Goal: Task Accomplishment & Management: Manage account settings

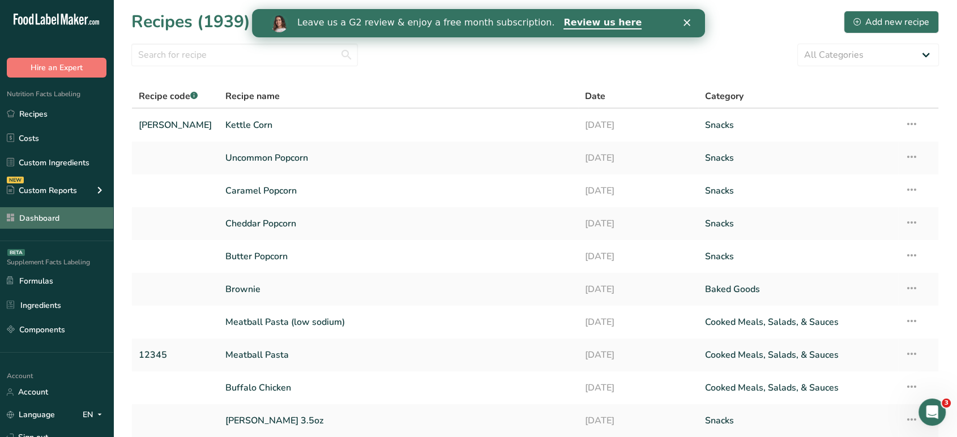
click at [73, 217] on link "Dashboard" at bounding box center [56, 218] width 113 height 22
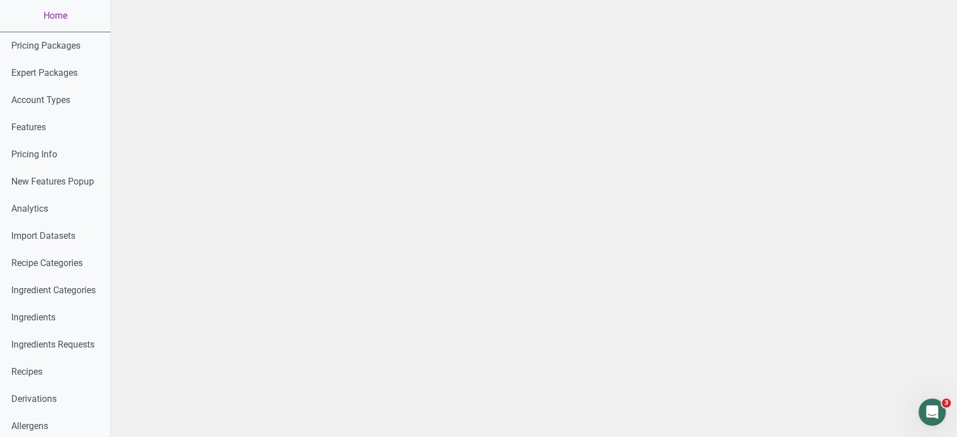
scroll to position [384, 0]
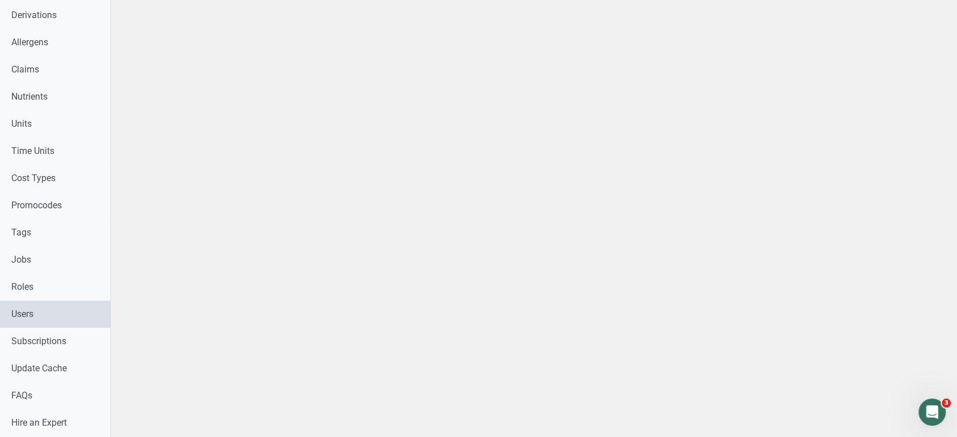
click at [24, 319] on link "Users" at bounding box center [55, 314] width 110 height 27
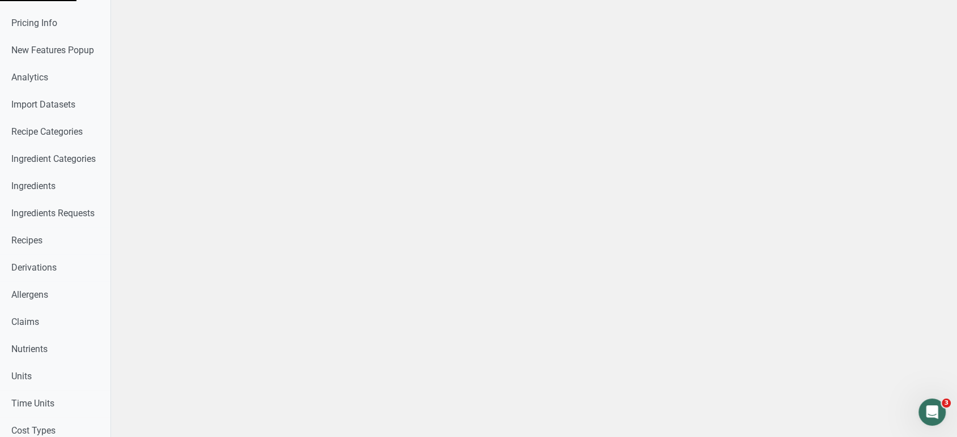
scroll to position [0, 0]
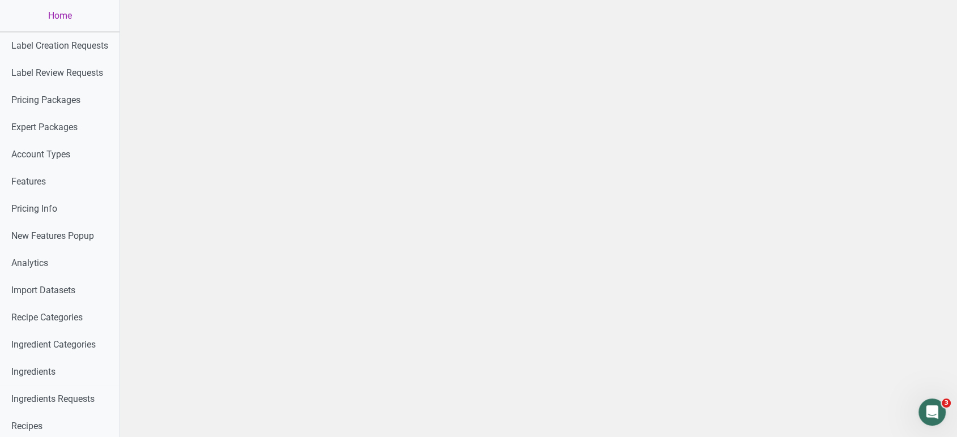
select select
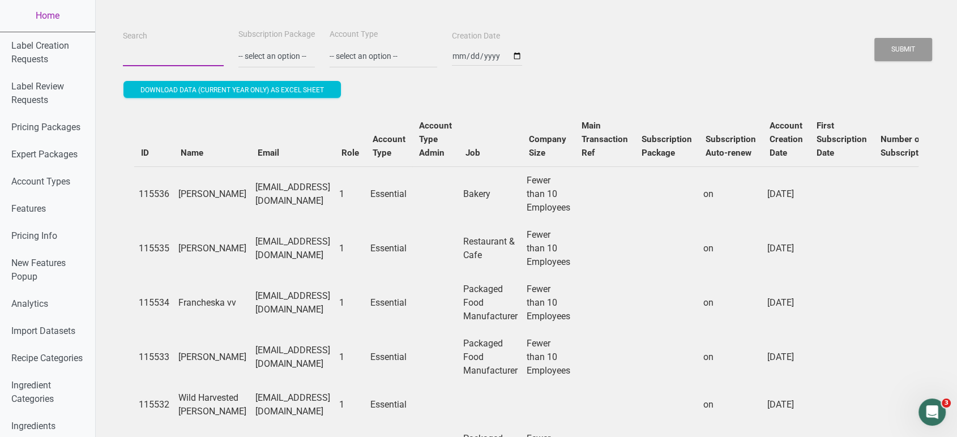
click at [169, 59] on input "Search" at bounding box center [173, 56] width 101 height 20
click at [874, 38] on button "Submit" at bounding box center [903, 49] width 58 height 23
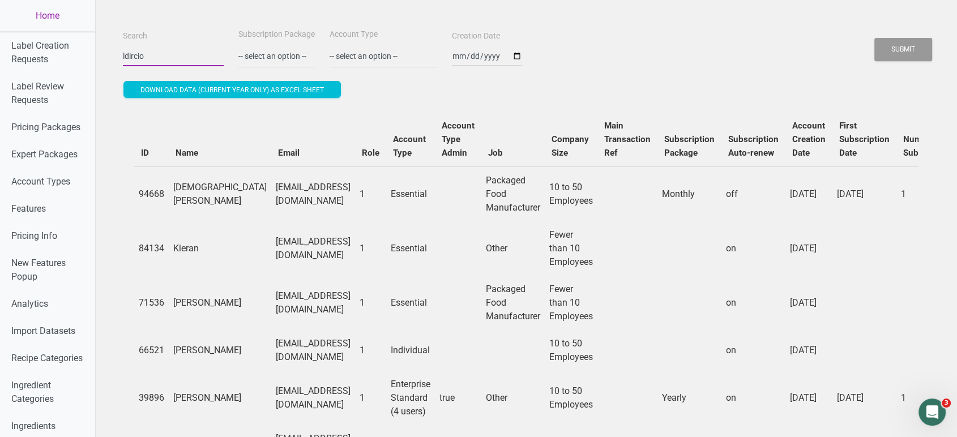
type input "ldircio"
click at [874, 38] on button "Submit" at bounding box center [903, 49] width 58 height 23
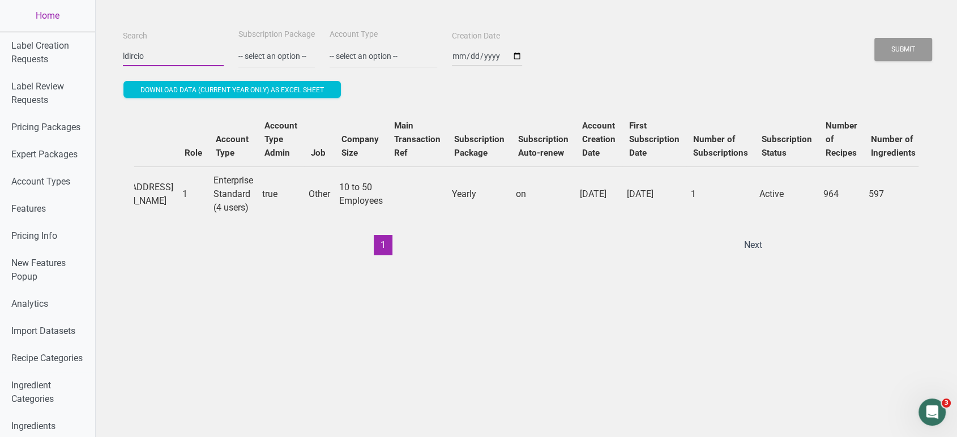
scroll to position [0, 259]
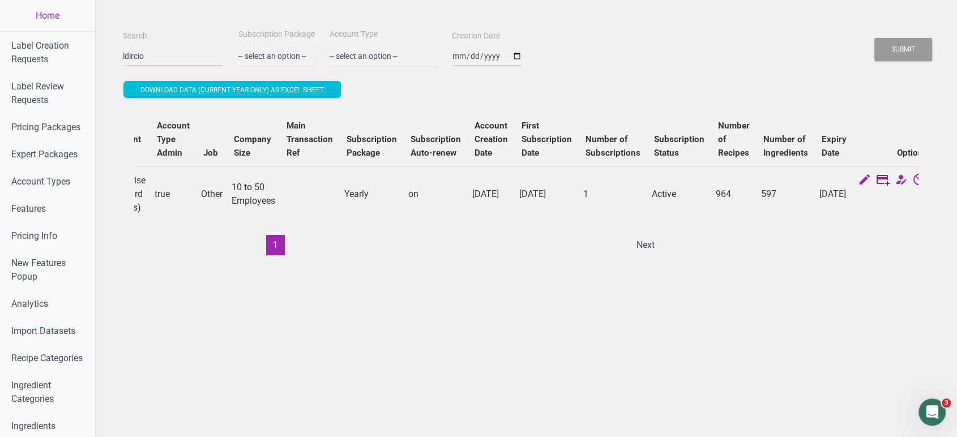
click at [876, 180] on icon at bounding box center [883, 181] width 14 height 16
select select "3"
select select "US"
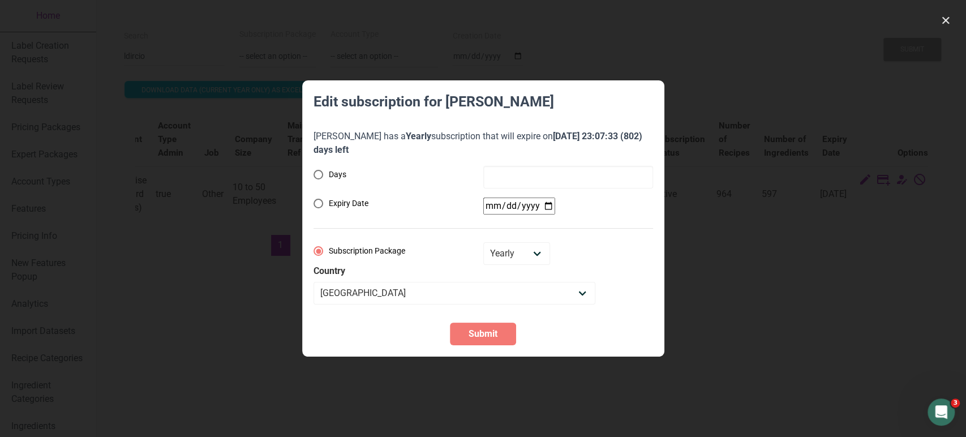
click at [739, 305] on div at bounding box center [483, 218] width 966 height 437
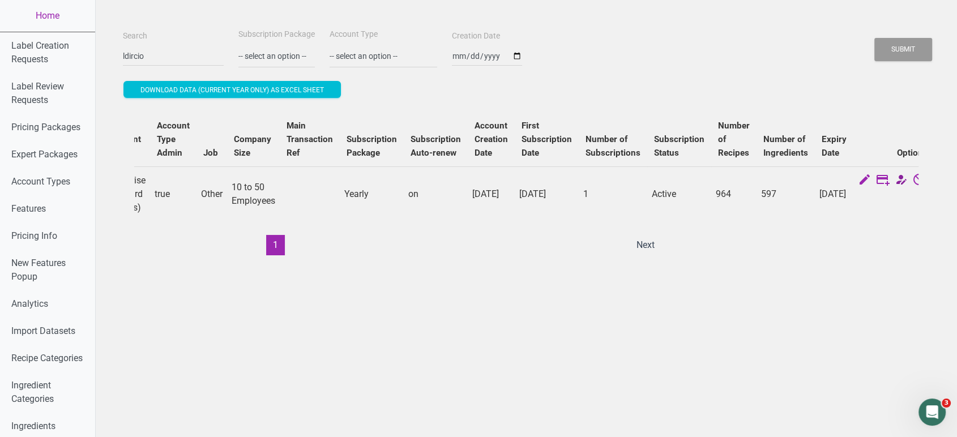
click at [894, 177] on icon at bounding box center [901, 181] width 14 height 16
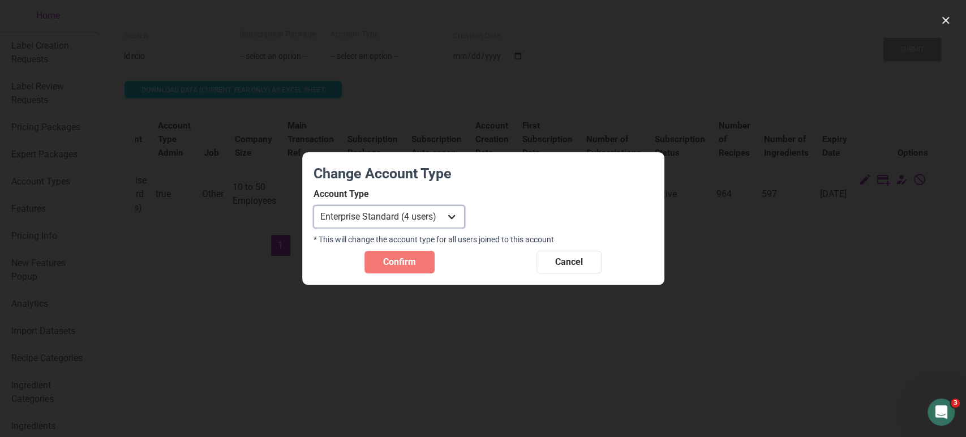
click at [423, 217] on select "Individual Essential Pro Business Old Enterprise 3 Users (799$) Old Enterprise …" at bounding box center [389, 216] width 151 height 23
select select "6"
click at [314, 205] on select "Individual Essential Pro Business Old Enterprise 3 Users (799$) Old Enterprise …" at bounding box center [389, 216] width 151 height 23
click at [413, 265] on span "Confirm" at bounding box center [399, 262] width 33 height 14
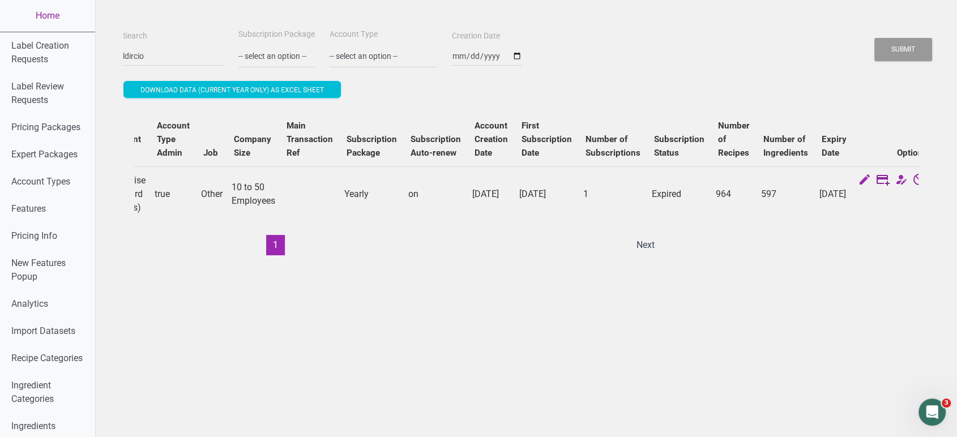
click at [876, 180] on icon at bounding box center [883, 181] width 14 height 16
select select "US"
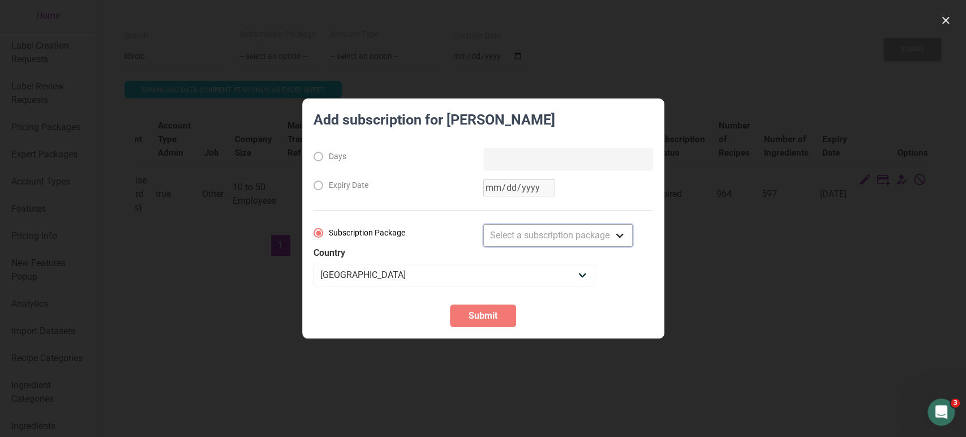
click at [543, 238] on select "Select a subscription package Monthly Yearly Quarterly Free Trial" at bounding box center [557, 235] width 149 height 23
select select "3"
click at [483, 224] on select "Select a subscription package Monthly Yearly Quarterly Free Trial" at bounding box center [557, 235] width 149 height 23
click at [487, 313] on span "Submit" at bounding box center [483, 316] width 29 height 14
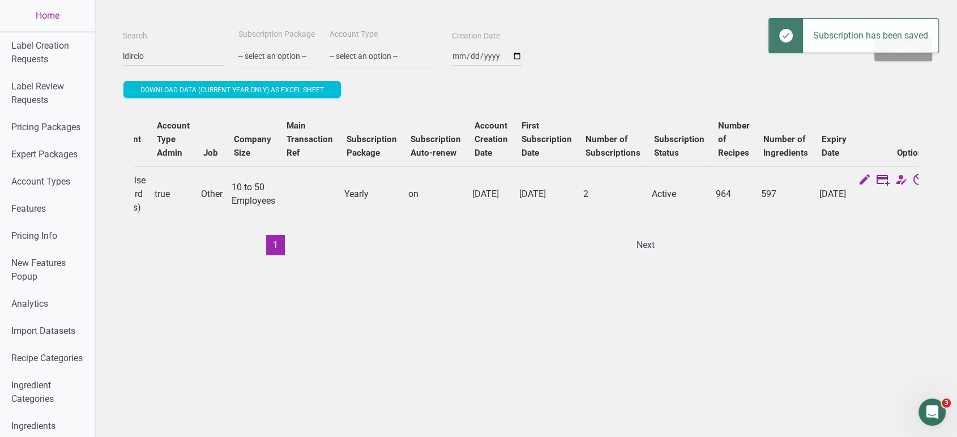
click at [876, 182] on icon at bounding box center [883, 181] width 14 height 16
select select "3"
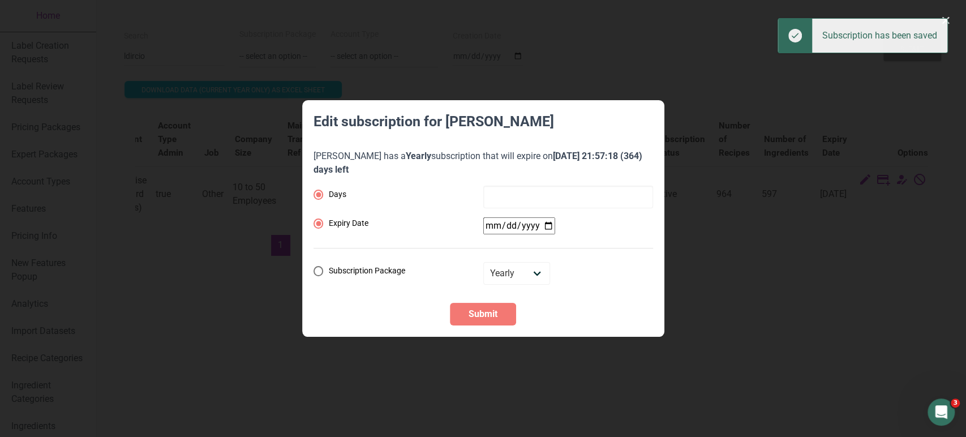
radio input "false"
radio input "true"
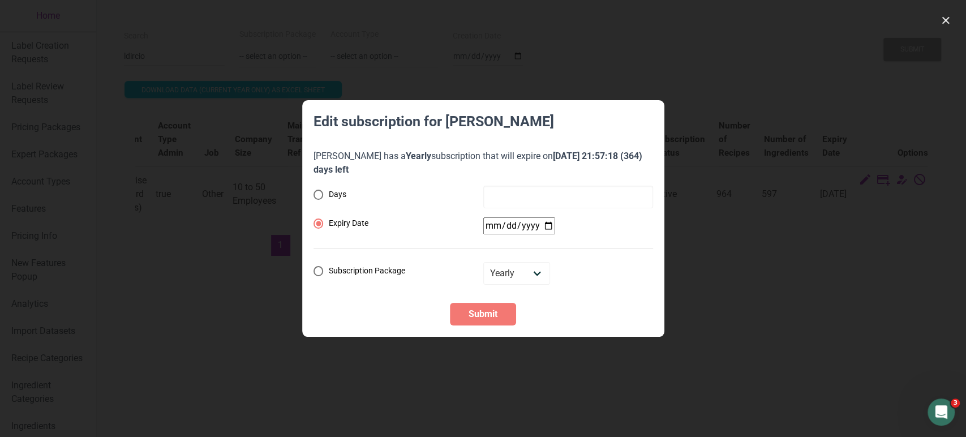
click at [488, 229] on input "date" at bounding box center [519, 225] width 72 height 17
type input "2027-11-09"
click at [485, 321] on button "Submit" at bounding box center [483, 314] width 66 height 23
click at [485, 322] on button "Submit" at bounding box center [483, 314] width 66 height 23
click at [939, 18] on button "button" at bounding box center [946, 20] width 18 height 18
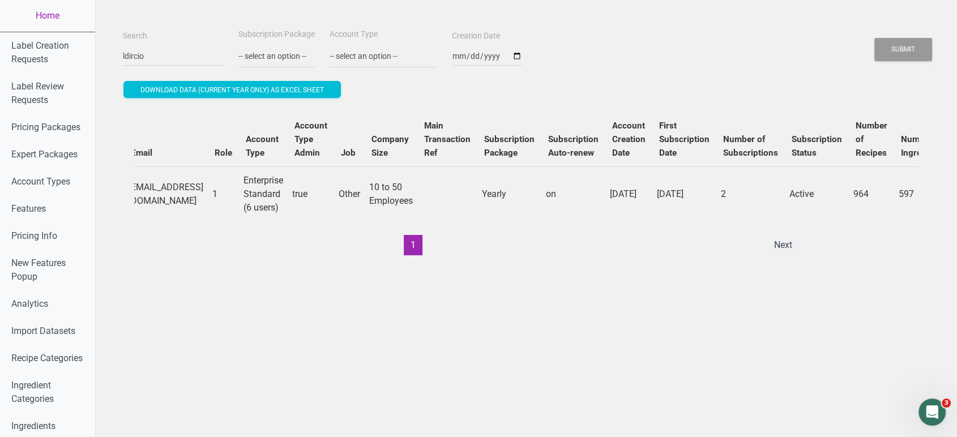
scroll to position [0, 0]
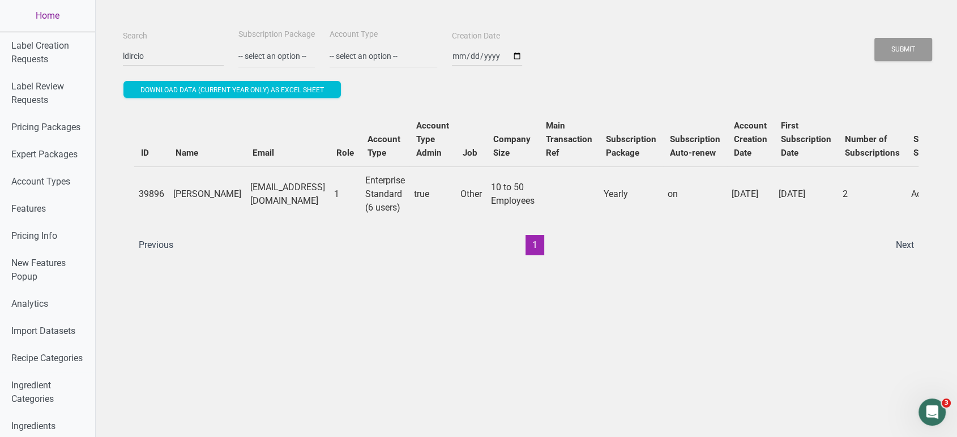
click at [36, 17] on link "Home" at bounding box center [47, 16] width 95 height 32
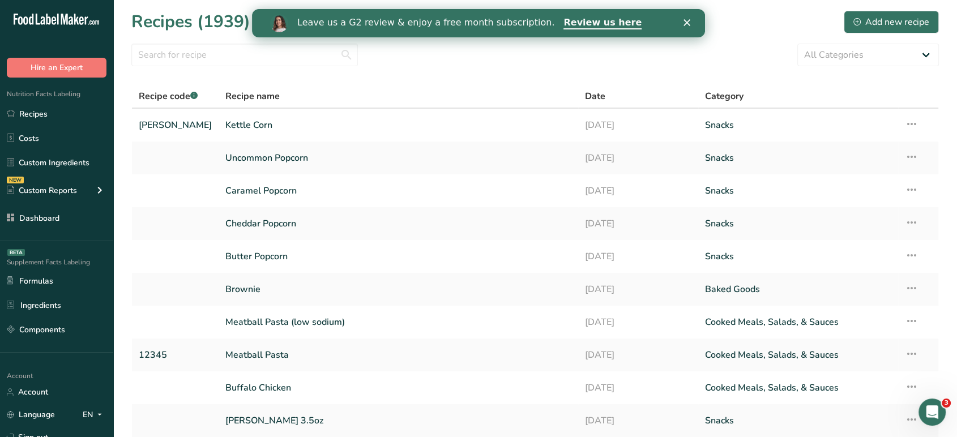
scroll to position [91, 0]
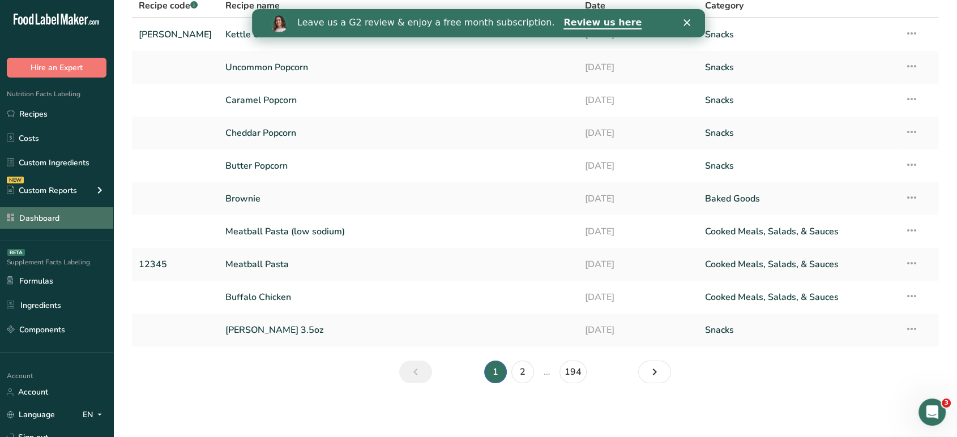
click at [54, 211] on link "Dashboard" at bounding box center [56, 218] width 113 height 22
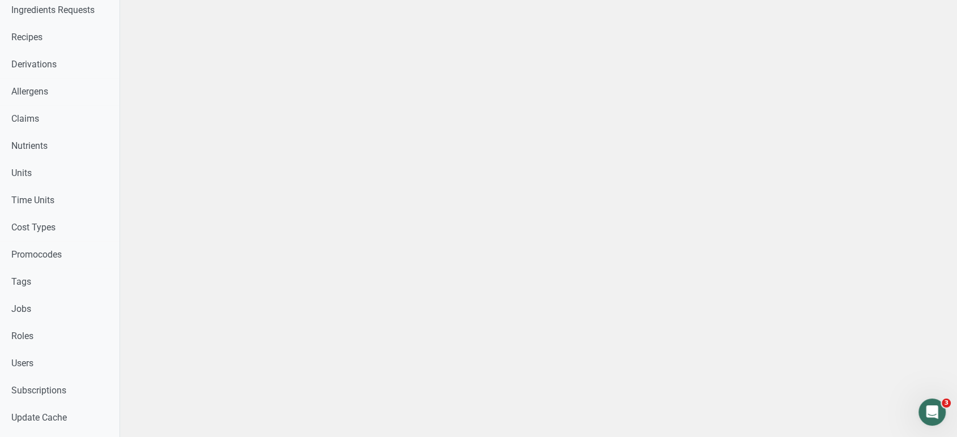
scroll to position [482, 0]
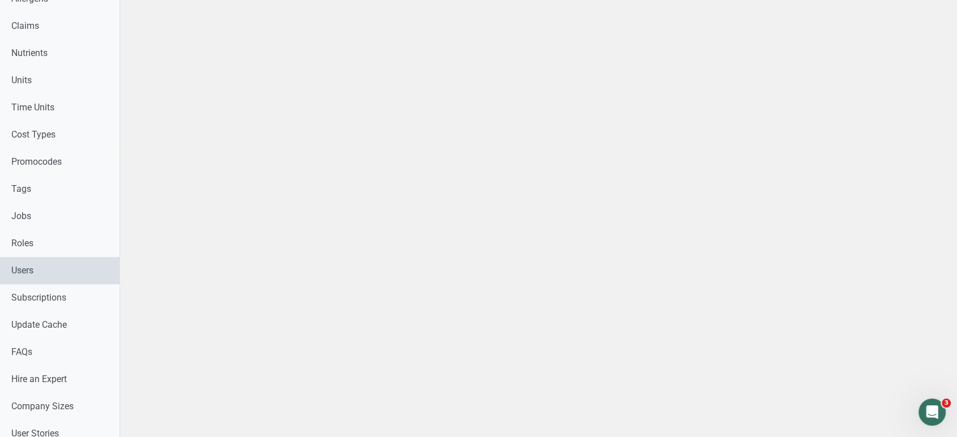
click at [48, 270] on link "Users" at bounding box center [59, 270] width 119 height 27
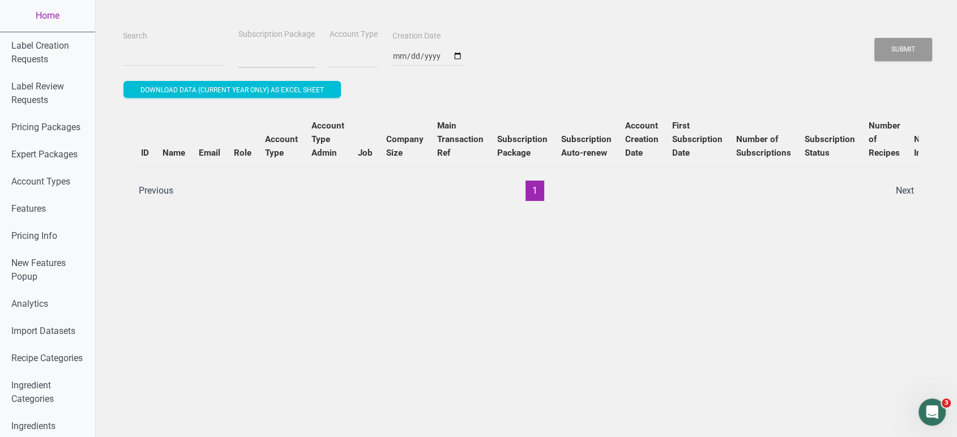
click at [238, 45] on select "Subscription Package" at bounding box center [276, 56] width 76 height 23
select select
click at [166, 56] on input "Search" at bounding box center [173, 56] width 101 height 20
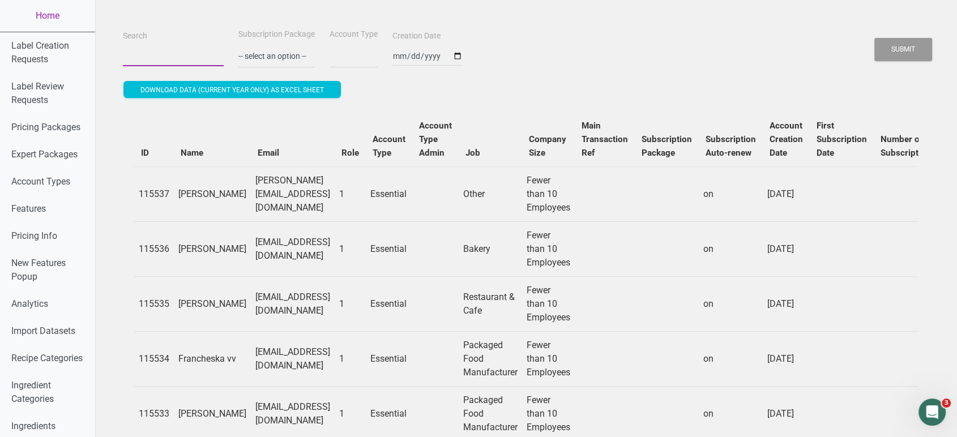
paste input "acruz@gourmet-cuisine.com"
type input "acruz@gourmet-cuisine.com"
click at [874, 38] on button "Submit" at bounding box center [903, 49] width 58 height 23
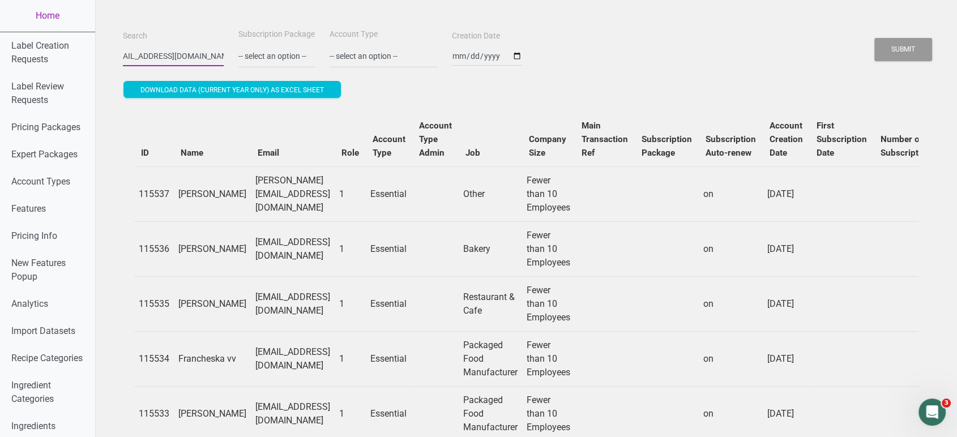
click at [874, 38] on button "Submit" at bounding box center [903, 49] width 58 height 23
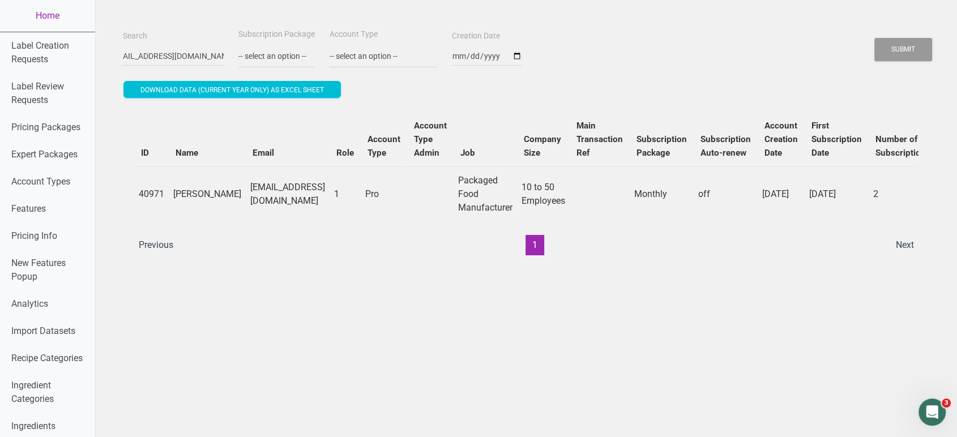
scroll to position [0, 0]
drag, startPoint x: 391, startPoint y: 253, endPoint x: 514, endPoint y: 262, distance: 123.7
click at [512, 266] on div "ID Name Email Role Account Type Account Type Admin Job Company Size Main Transa…" at bounding box center [526, 184] width 807 height 166
drag, startPoint x: 253, startPoint y: 215, endPoint x: 196, endPoint y: 186, distance: 64.0
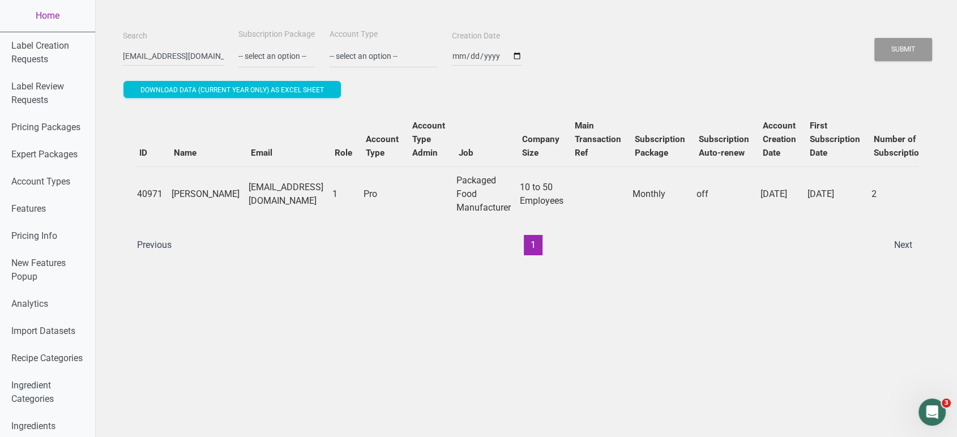
click at [244, 186] on td "acruz@gourmet-cuisine.com" at bounding box center [286, 193] width 84 height 55
copy td "acruz@gourmet-cuisine.com"
click at [120, 57] on div "Search acruz@gourmet-cuisine.com" at bounding box center [173, 48] width 106 height 38
click at [203, 60] on div "Search acruz@gourmet-cuisine.com" at bounding box center [173, 48] width 106 height 38
click at [198, 59] on input "acruz@gourmet-cuisine.com" at bounding box center [173, 56] width 101 height 20
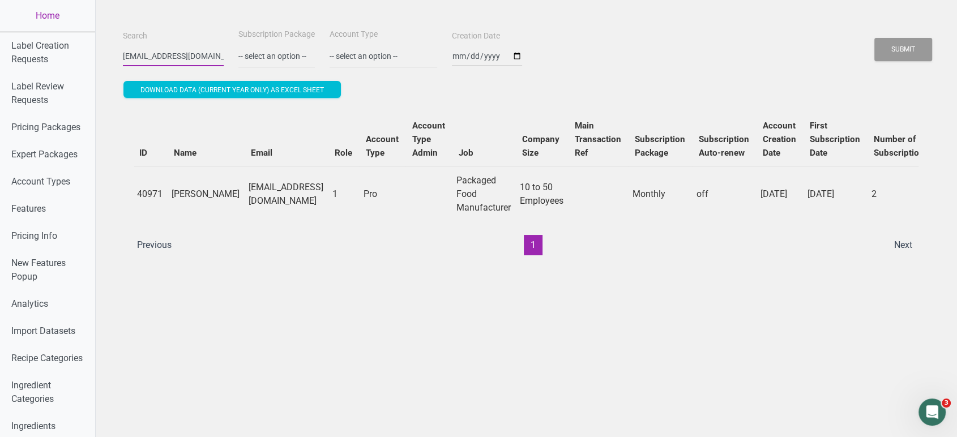
click at [874, 38] on button "Submit" at bounding box center [903, 49] width 58 height 23
click at [41, 17] on link "Home" at bounding box center [47, 16] width 95 height 32
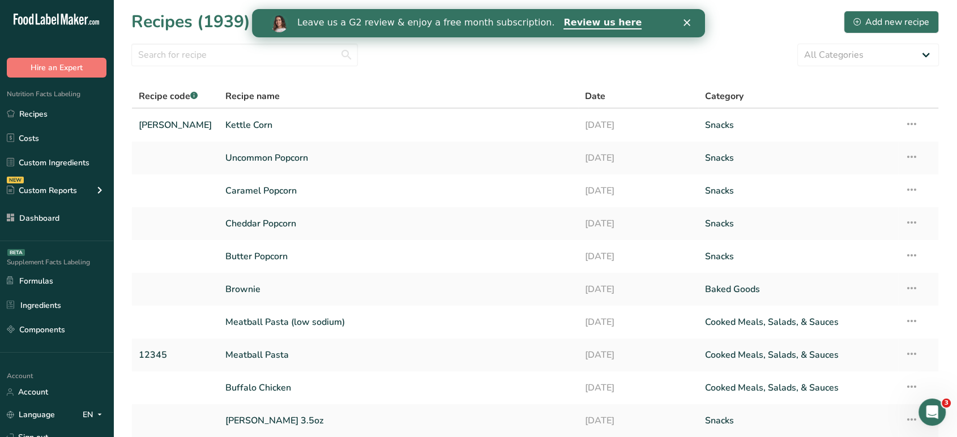
scroll to position [91, 0]
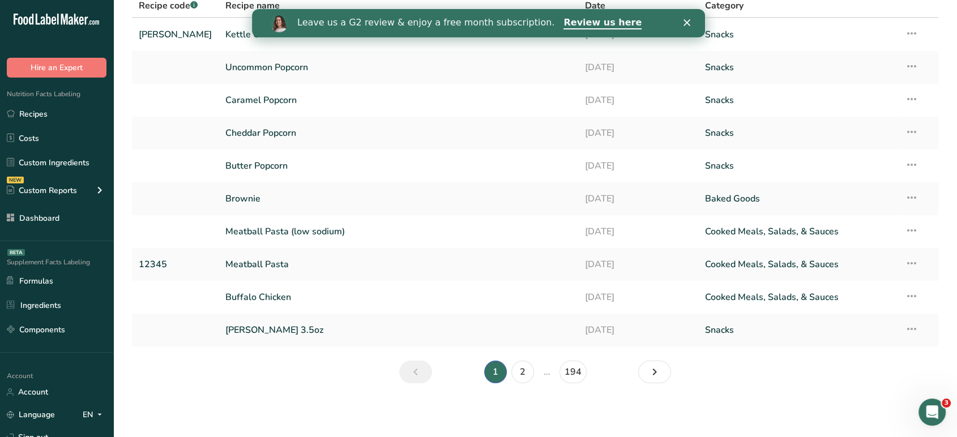
click at [55, 19] on icon at bounding box center [54, 20] width 5 height 8
click at [55, 431] on link "Sign out" at bounding box center [56, 437] width 113 height 20
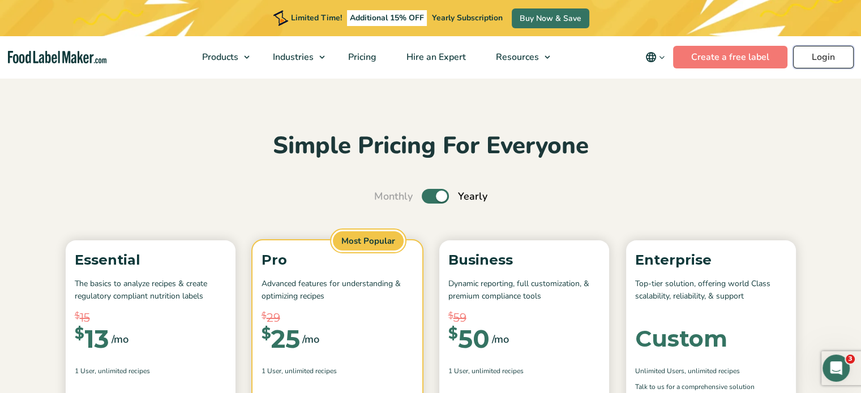
click at [828, 63] on link "Login" at bounding box center [823, 57] width 61 height 23
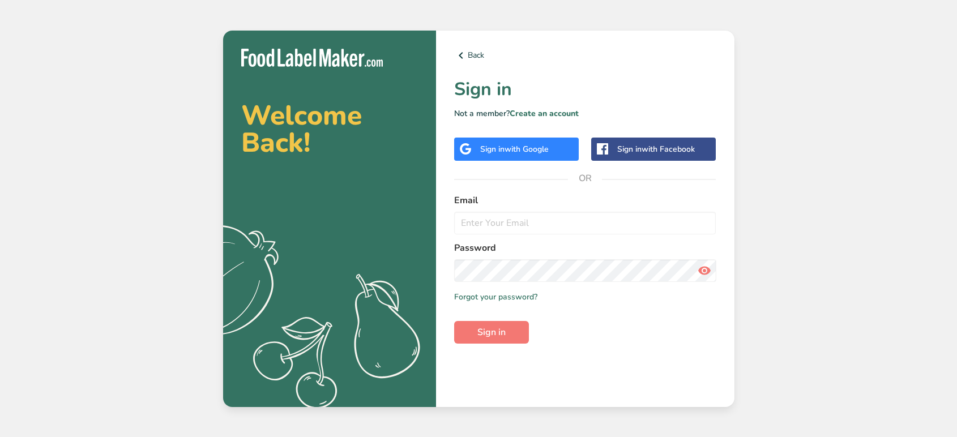
click at [613, 213] on input "email" at bounding box center [585, 223] width 262 height 23
type input "[EMAIL_ADDRESS][DOMAIN_NAME]"
click at [509, 334] on button "Sign in" at bounding box center [491, 332] width 75 height 23
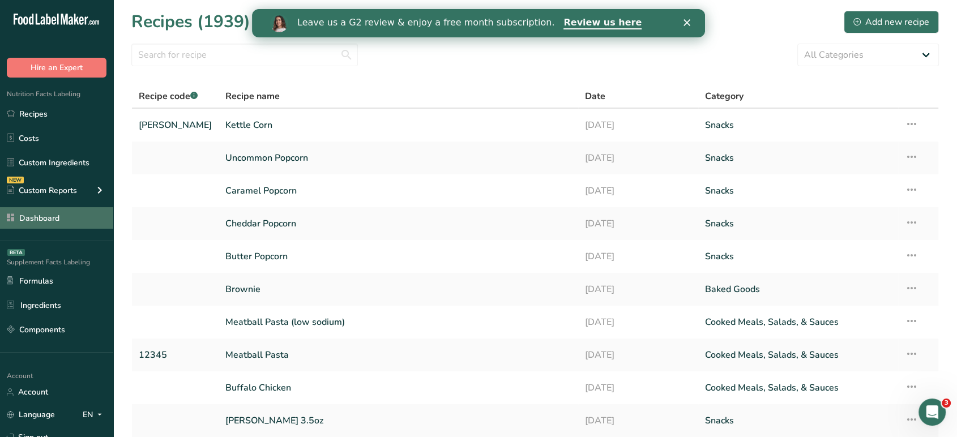
click at [52, 216] on link "Dashboard" at bounding box center [56, 218] width 113 height 22
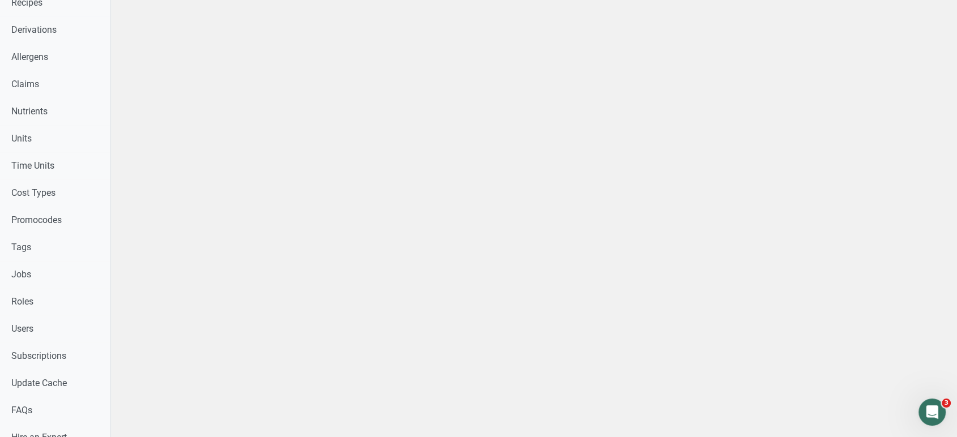
scroll to position [423, 0]
click at [31, 329] on link "Users" at bounding box center [59, 328] width 119 height 27
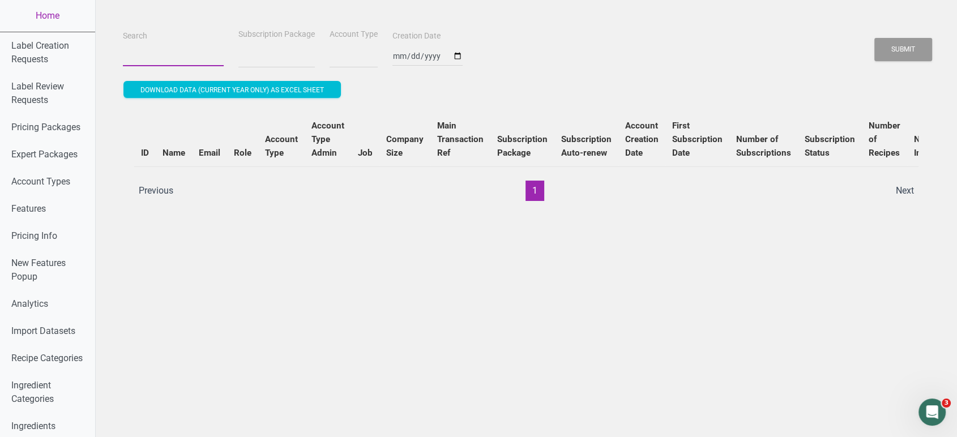
click at [181, 53] on input "Search" at bounding box center [173, 56] width 101 height 20
select select
paste input "[EMAIL_ADDRESS][DOMAIN_NAME]"
type input "[EMAIL_ADDRESS][DOMAIN_NAME]"
select select
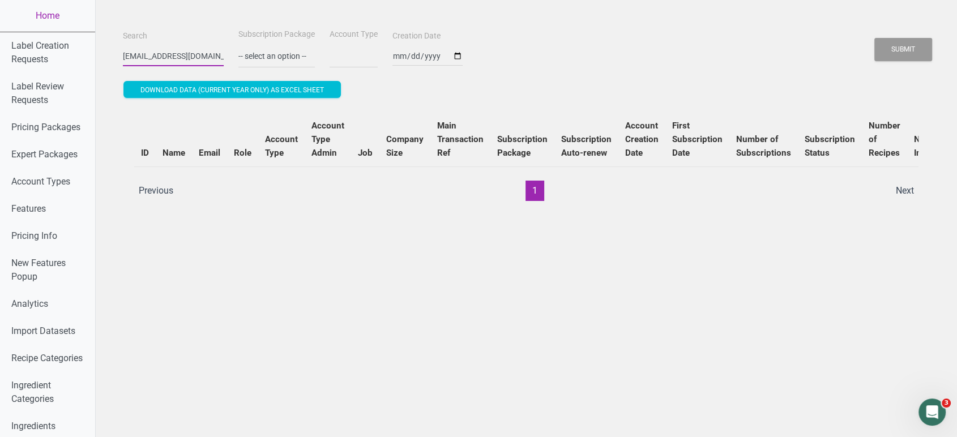
click at [874, 38] on button "Submit" at bounding box center [903, 49] width 58 height 23
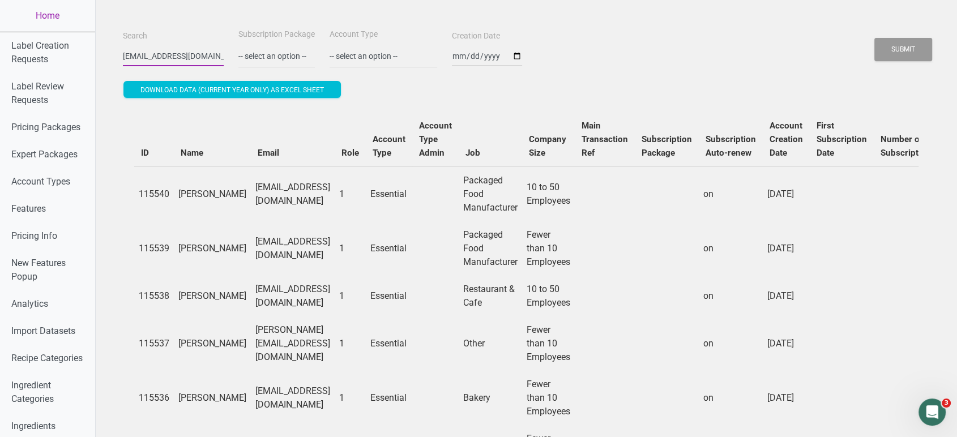
click at [874, 38] on button "Submit" at bounding box center [903, 49] width 58 height 23
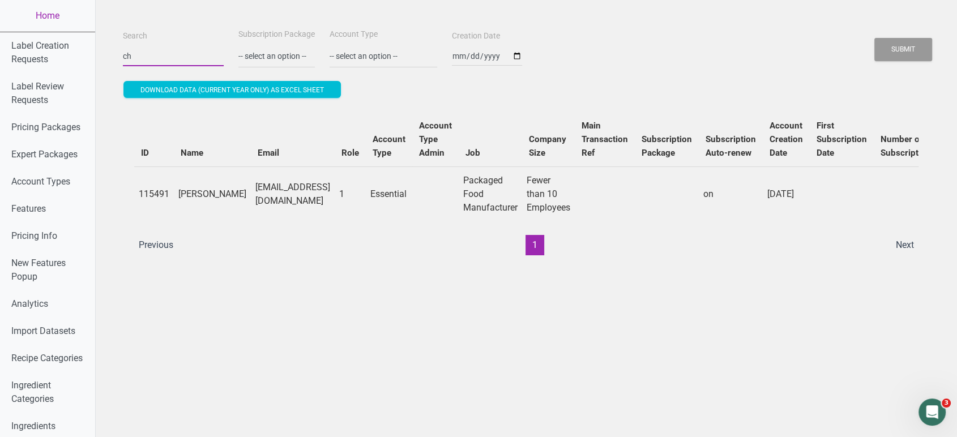
type input "c"
paste input "[PERSON_NAME][EMAIL_ADDRESS][DOMAIN_NAME]"
type input "[PERSON_NAME][EMAIL_ADDRESS][DOMAIN_NAME]"
click at [874, 38] on button "Submit" at bounding box center [903, 49] width 58 height 23
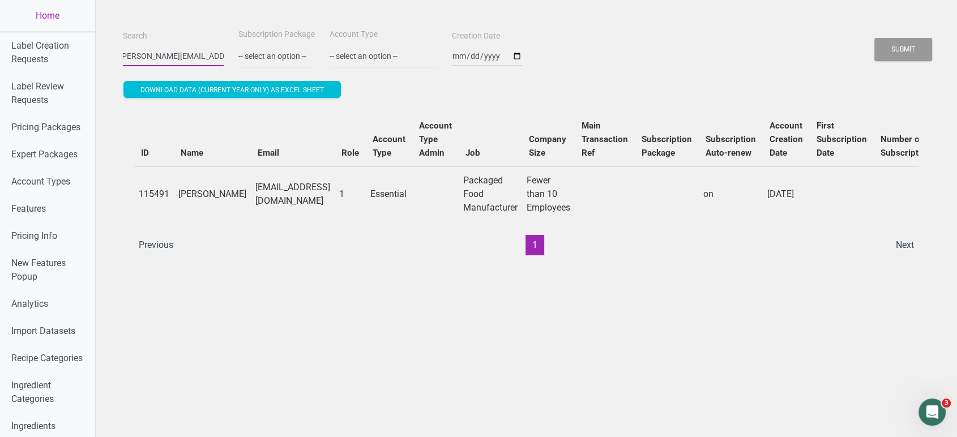
click at [874, 38] on button "Submit" at bounding box center [903, 49] width 58 height 23
click at [186, 59] on input "[PERSON_NAME][EMAIL_ADDRESS][DOMAIN_NAME]" at bounding box center [173, 56] width 101 height 20
drag, startPoint x: 115, startPoint y: 58, endPoint x: 342, endPoint y: 27, distance: 229.2
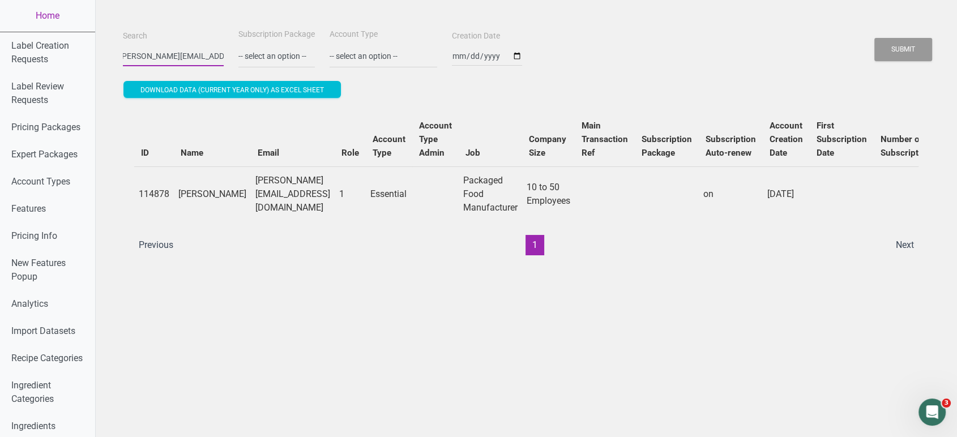
click at [342, 27] on div "Search [PERSON_NAME][EMAIL_ADDRESS][DOMAIN_NAME] Subscription Package -- select…" at bounding box center [526, 47] width 812 height 41
paste input "[EMAIL_ADDRESS][DOMAIN_NAME]("
click at [874, 38] on button "Submit" at bounding box center [903, 49] width 58 height 23
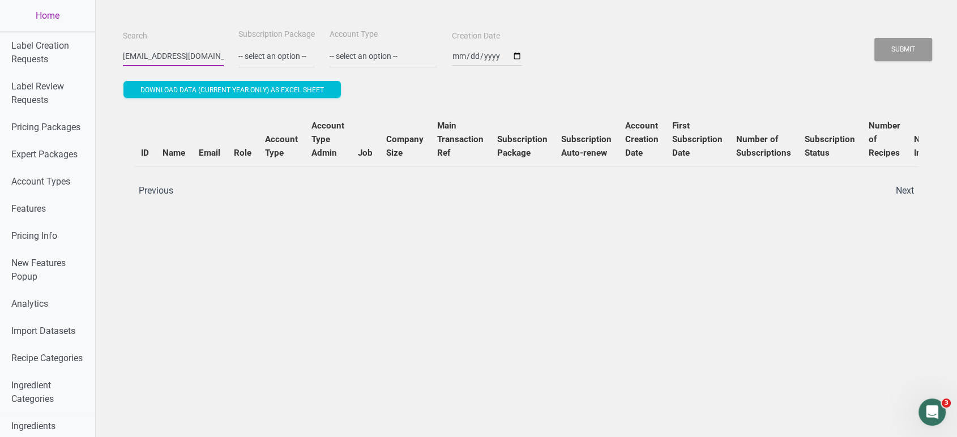
type input "[EMAIL_ADDRESS][DOMAIN_NAME]"
click at [874, 38] on button "Submit" at bounding box center [903, 49] width 58 height 23
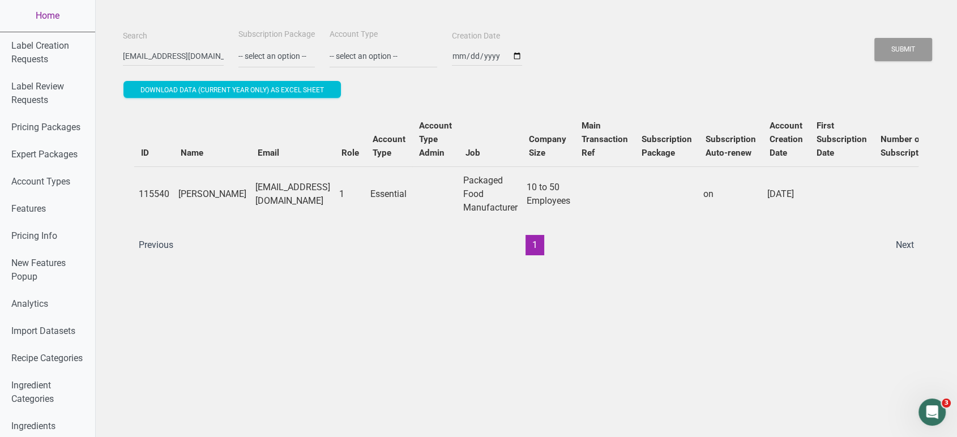
click at [45, 5] on link "Home" at bounding box center [47, 16] width 95 height 32
